Goal: Task Accomplishment & Management: Complete application form

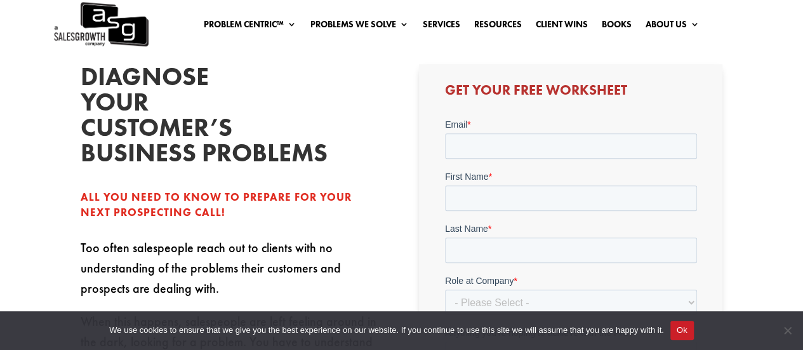
scroll to position [254, 0]
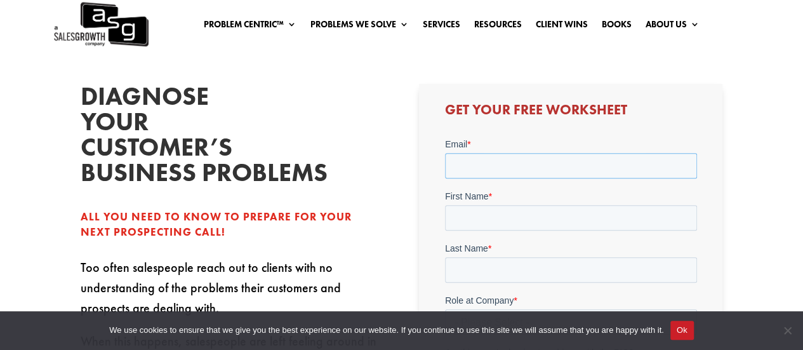
click at [472, 166] on input "Email *" at bounding box center [571, 165] width 252 height 25
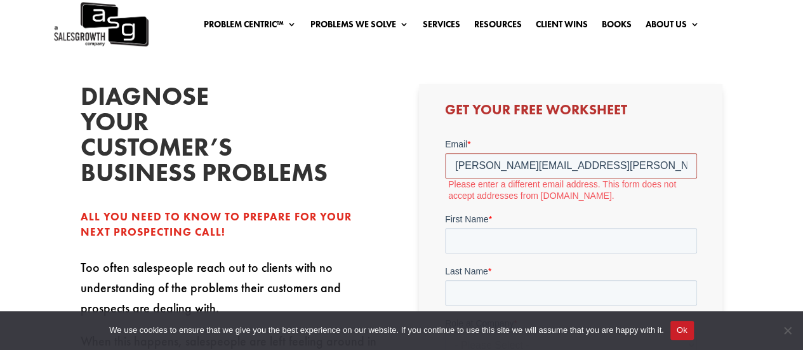
click at [608, 165] on input "[PERSON_NAME][EMAIL_ADDRESS][PERSON_NAME][DOMAIN_NAME]" at bounding box center [571, 165] width 252 height 25
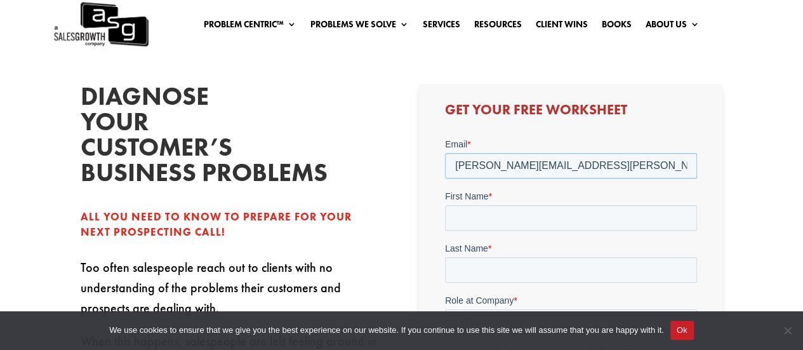
type input "[PERSON_NAME][EMAIL_ADDRESS][PERSON_NAME][PERSON_NAME][DOMAIN_NAME]"
click at [565, 217] on input "First Name *" at bounding box center [571, 217] width 252 height 25
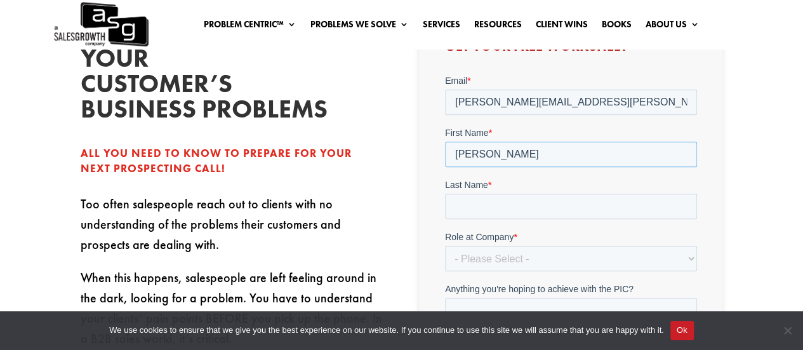
type input "[PERSON_NAME]"
click at [490, 212] on input "Last Name *" at bounding box center [571, 206] width 252 height 25
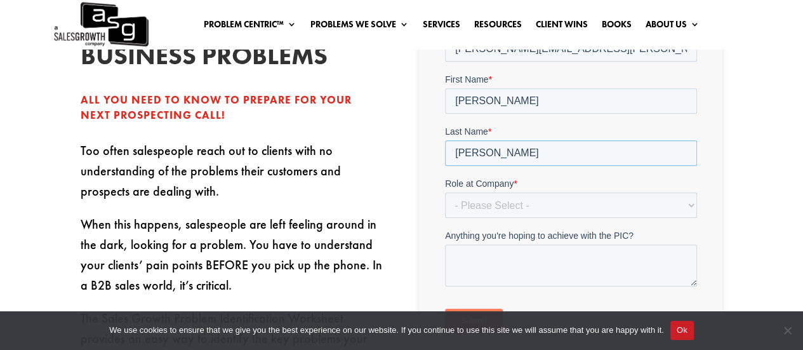
scroll to position [445, 0]
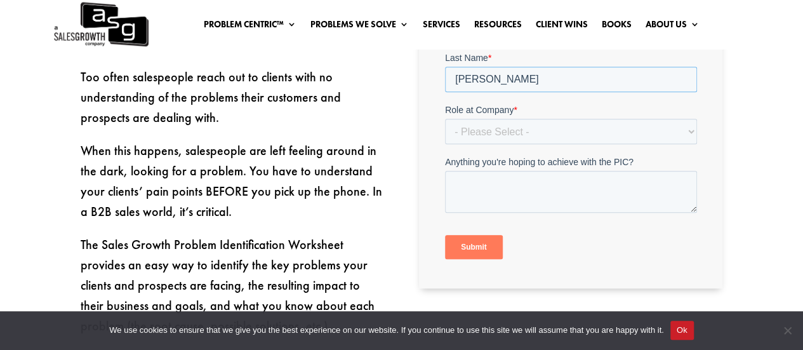
type input "[PERSON_NAME]"
click at [525, 135] on select "- Please Select - C-Level (CRO, CSO, etc) Senior Leadership (VP of Sales, VP of…" at bounding box center [571, 131] width 252 height 25
select select "Individual Contributor (AE, SDR, CSM, etc)"
click at [445, 145] on select "- Please Select - C-Level (CRO, CSO, etc) Senior Leadership (VP of Sales, VP of…" at bounding box center [571, 131] width 252 height 25
click at [523, 203] on textarea "Anything you're hoping to achieve with the PIC?" at bounding box center [571, 192] width 252 height 42
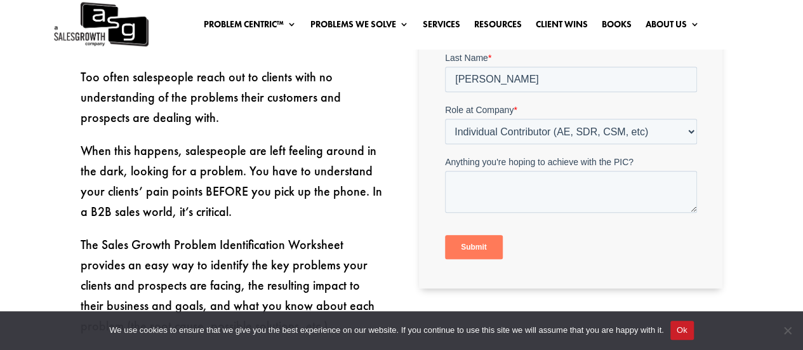
click at [479, 245] on input "Submit" at bounding box center [474, 248] width 58 height 24
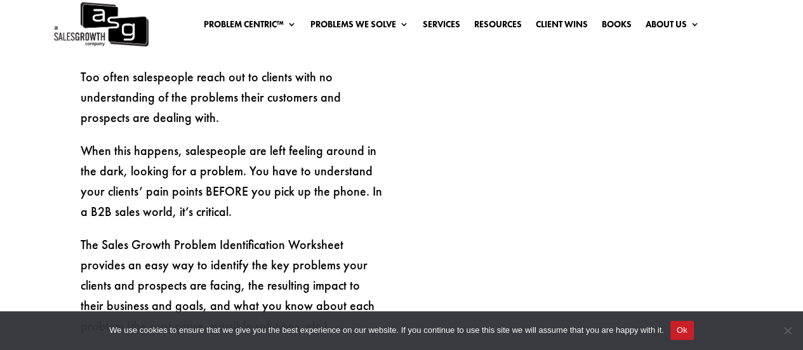
click at [688, 329] on button "Ok" at bounding box center [682, 330] width 23 height 19
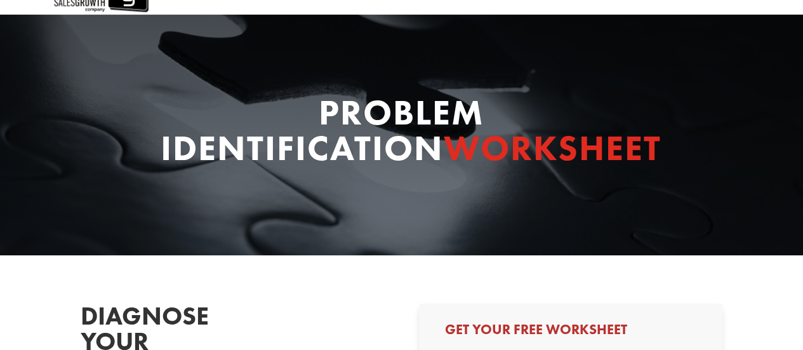
scroll to position [0, 0]
